Goal: Navigation & Orientation: Understand site structure

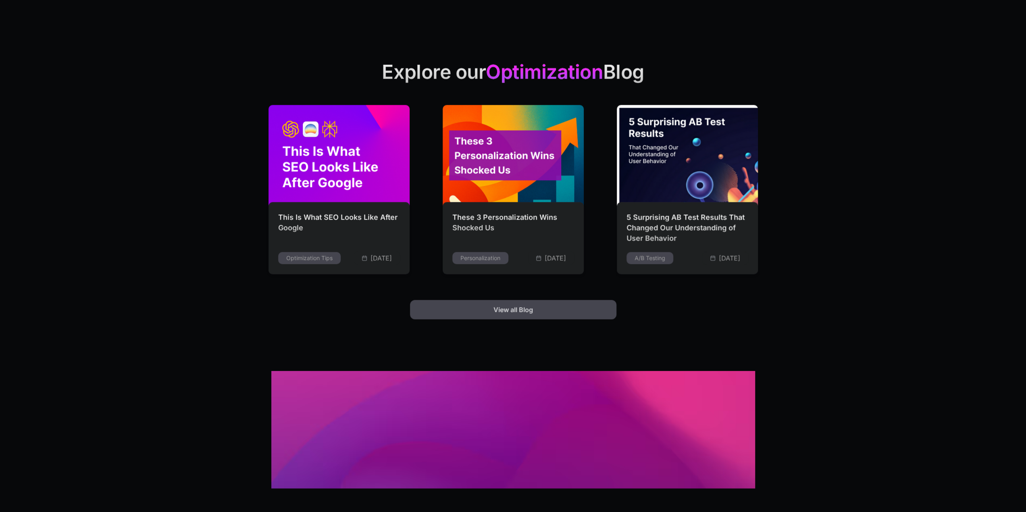
scroll to position [2129, 0]
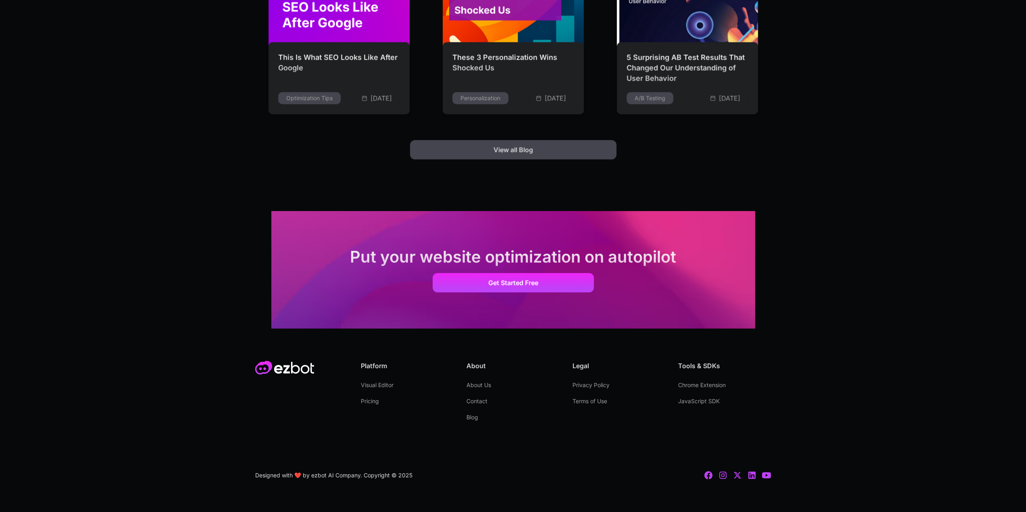
click at [475, 419] on link "Blog" at bounding box center [472, 418] width 12 height 16
click at [479, 384] on link "About Us" at bounding box center [478, 385] width 25 height 16
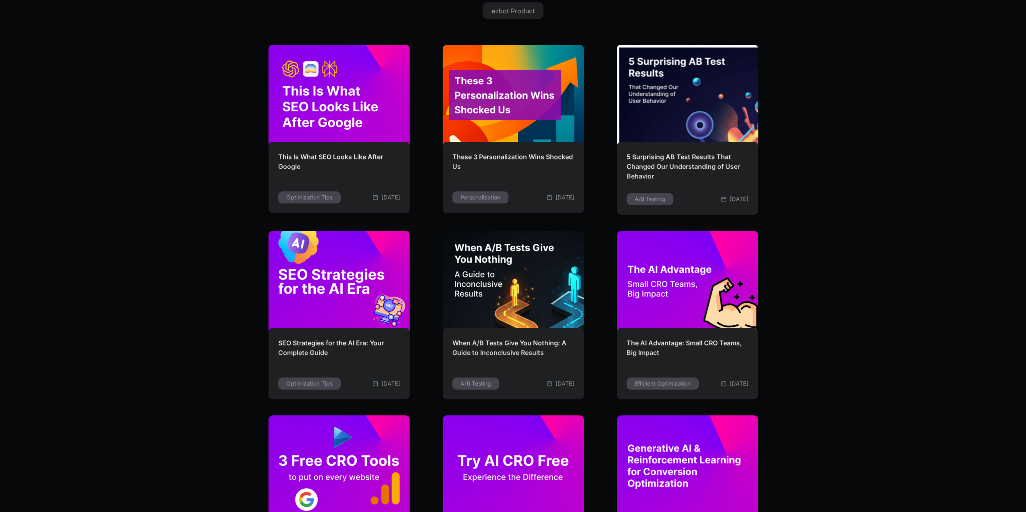
scroll to position [282, 0]
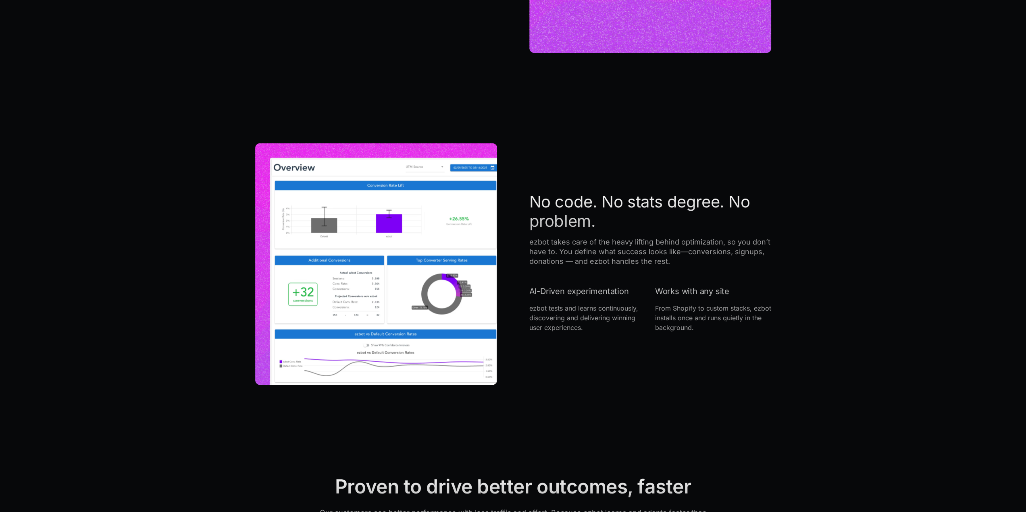
scroll to position [1129, 0]
